Goal: Information Seeking & Learning: Find specific page/section

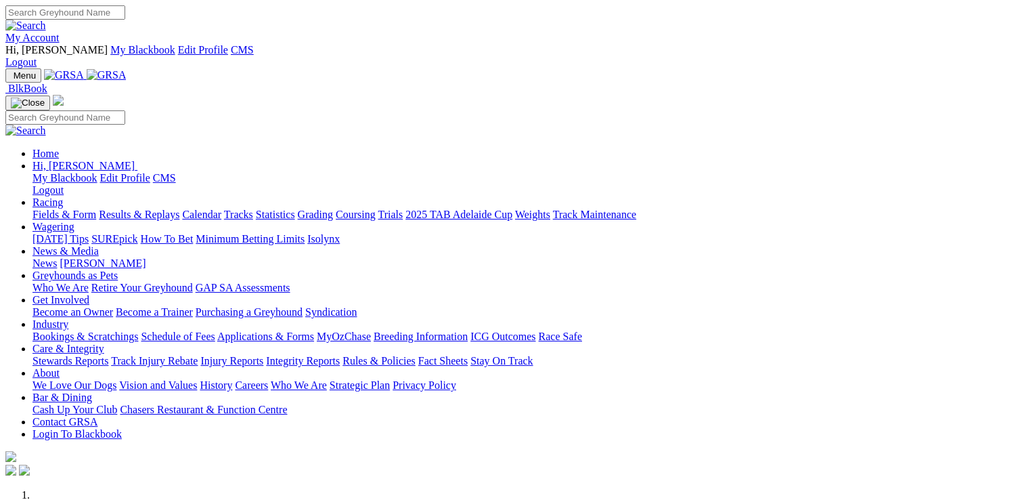
click at [104, 343] on link "Care & Integrity" at bounding box center [69, 349] width 72 height 12
click at [108, 355] on link "Stewards Reports" at bounding box center [71, 361] width 76 height 12
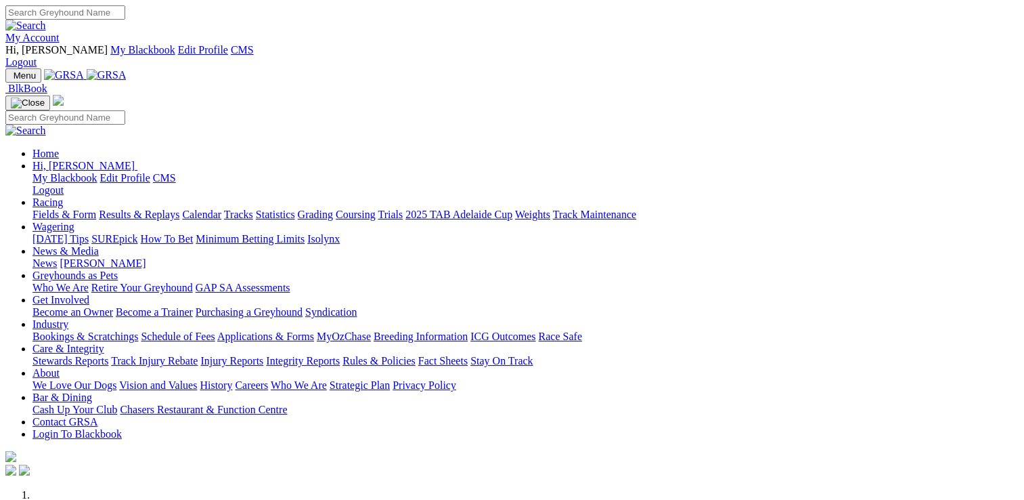
click at [104, 343] on link "Care & Integrity" at bounding box center [69, 349] width 72 height 12
click at [108, 355] on link "Stewards Reports" at bounding box center [71, 361] width 76 height 12
